Goal: Register for event/course

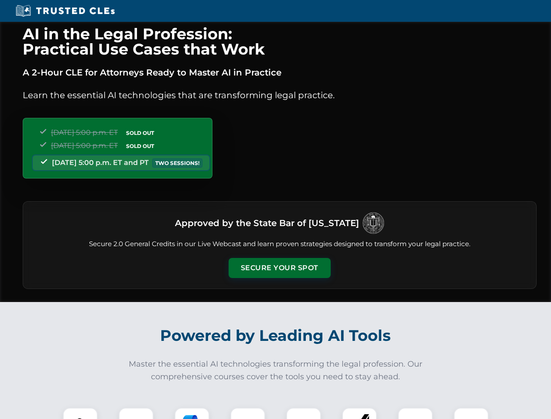
click at [279, 268] on button "Secure Your Spot" at bounding box center [280, 268] width 102 height 20
click at [80, 413] on img at bounding box center [80, 424] width 25 height 25
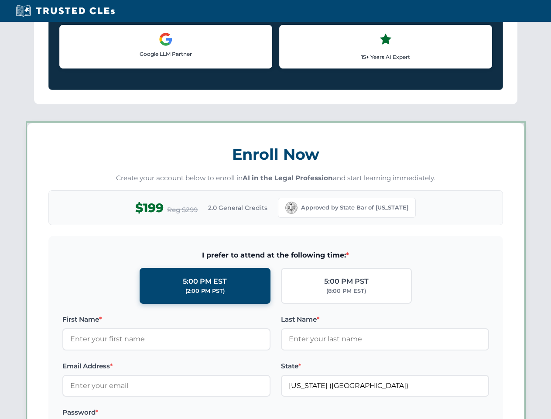
click at [192, 413] on label "Password *" at bounding box center [166, 412] width 208 height 10
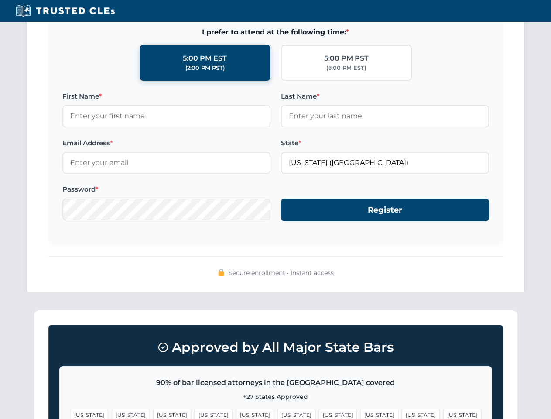
click at [248, 413] on div "Approved by All Major State Bars 90% of bar licensed attorneys in the [GEOGRAPH…" at bounding box center [275, 400] width 483 height 180
click at [319, 413] on span "[US_STATE]" at bounding box center [338, 414] width 38 height 13
click at [402, 413] on span "[US_STATE]" at bounding box center [421, 414] width 38 height 13
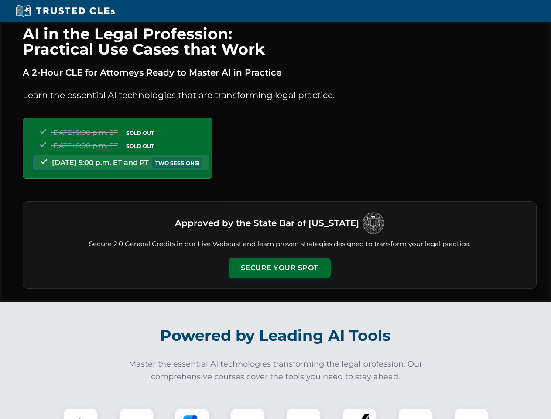
click at [279, 268] on button "Secure Your Spot" at bounding box center [280, 268] width 102 height 20
